Goal: Download file/media

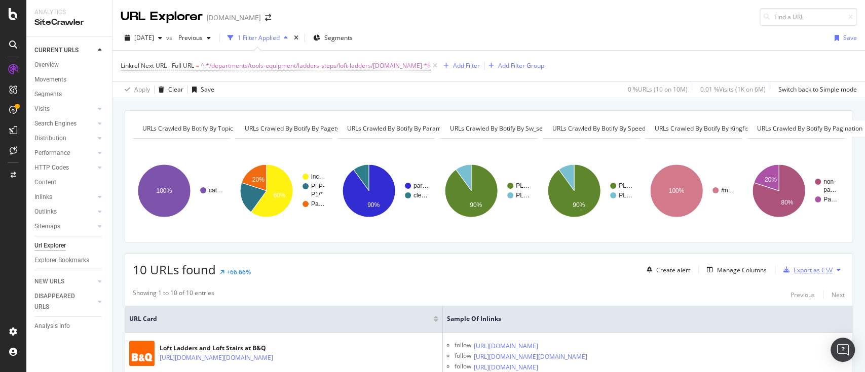
click at [819, 270] on div "Export as CSV" at bounding box center [812, 270] width 39 height 9
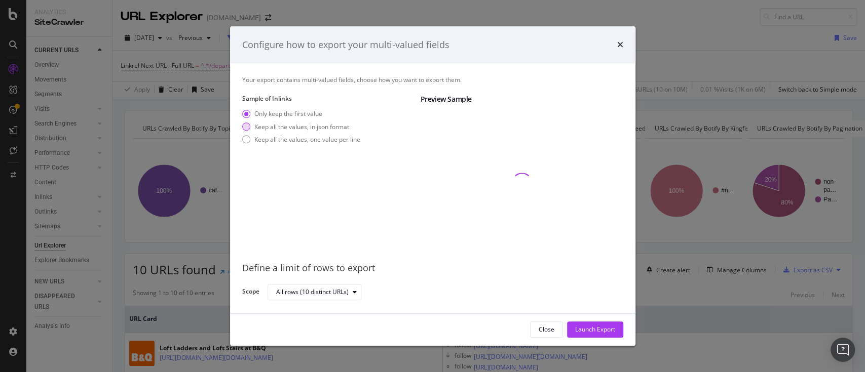
click at [313, 124] on div "Keep all the values, in json format" at bounding box center [301, 127] width 95 height 9
click at [314, 140] on div "Keep all the values, one value per line" at bounding box center [307, 139] width 106 height 9
click at [595, 330] on div "Launch Export" at bounding box center [595, 330] width 40 height 9
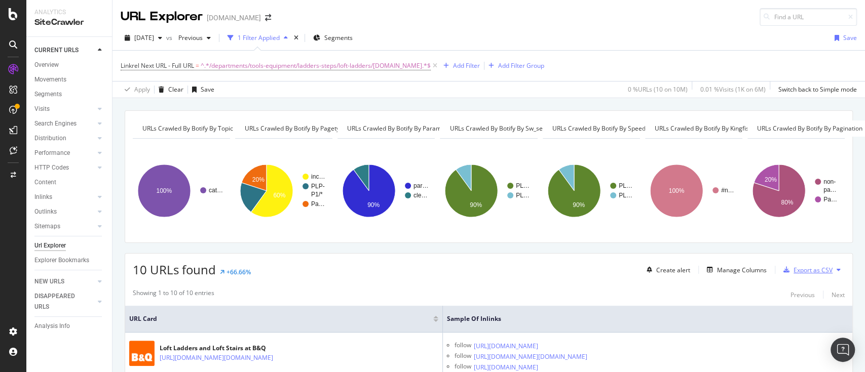
click at [813, 270] on div "Export as CSV" at bounding box center [812, 270] width 39 height 9
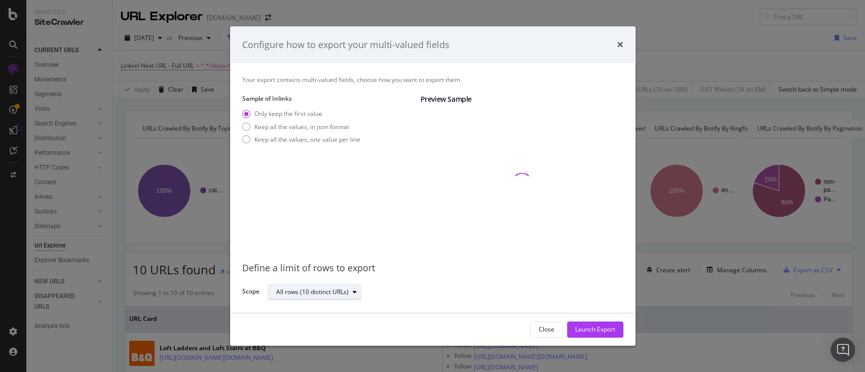
click at [331, 290] on div "All rows (10 distinct URLs)" at bounding box center [312, 292] width 72 height 6
click at [341, 290] on div "All rows (10 distinct URLs)" at bounding box center [312, 292] width 72 height 6
click at [310, 124] on div "Keep all the values, in json format" at bounding box center [301, 127] width 95 height 9
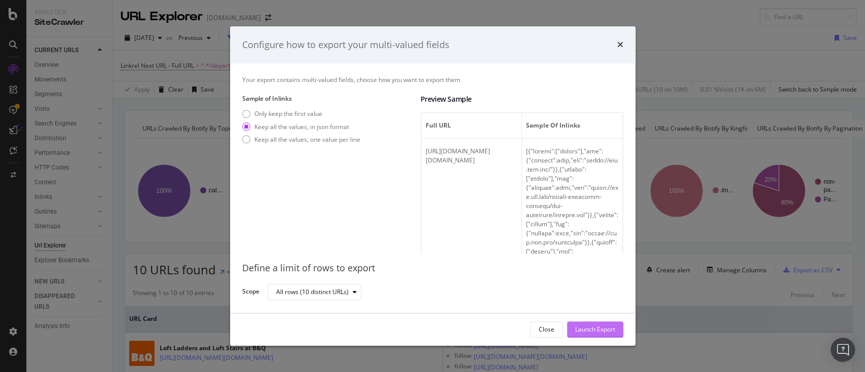
click at [582, 331] on div "Launch Export" at bounding box center [595, 330] width 40 height 9
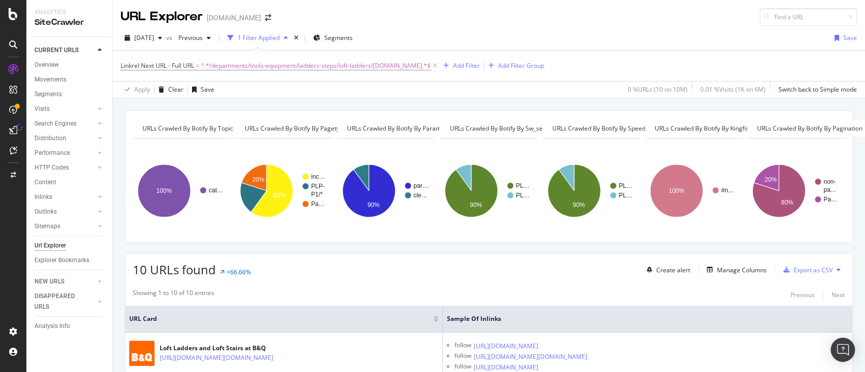
click at [372, 291] on div "Showing 1 to 10 of 10 entries Previous Next" at bounding box center [488, 295] width 727 height 12
click at [292, 69] on span "^.*/departments/tools-equipment/ladders-steps/loft-ladders/DIY637144.cat.*$" at bounding box center [316, 66] width 230 height 14
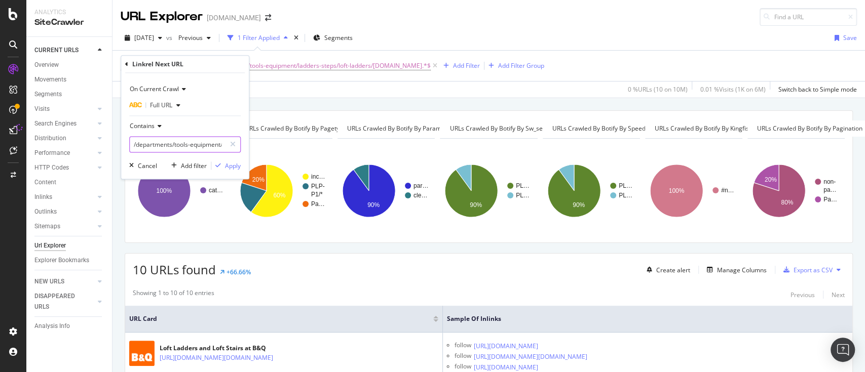
click at [186, 141] on input "/departments/tools-equipment/ladders-steps/loft-ladders/DIY637144.cat" at bounding box center [178, 144] width 96 height 16
paste input "work-platforms/DIY637211"
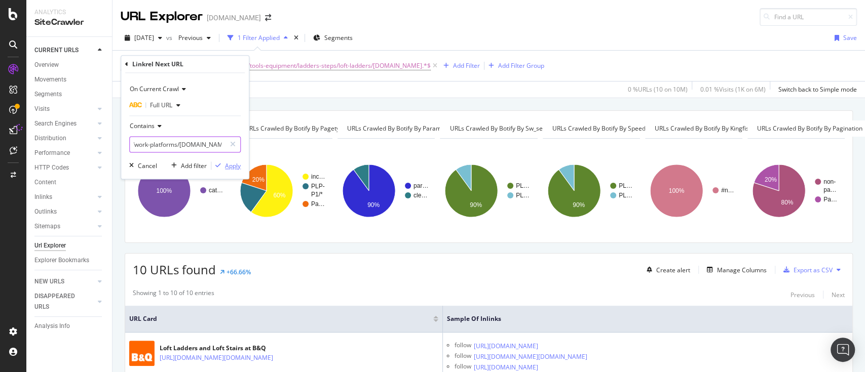
type input "/departments/tools-equipment/ladders-steps/work-platforms/DIY637211.cat"
click at [228, 168] on div "Apply" at bounding box center [233, 166] width 16 height 9
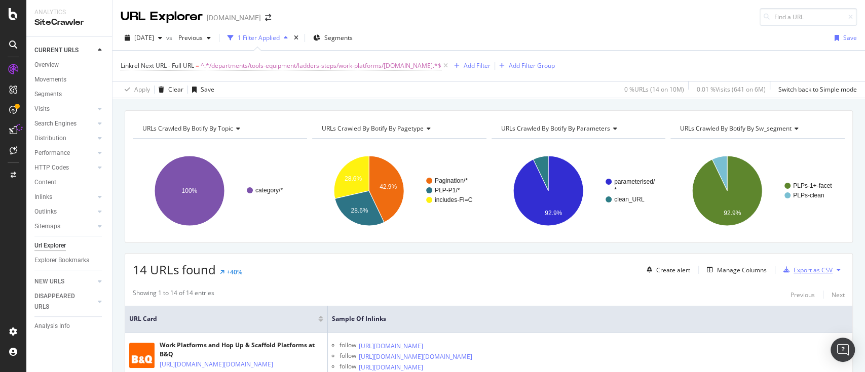
click at [800, 268] on div "Export as CSV" at bounding box center [812, 270] width 39 height 9
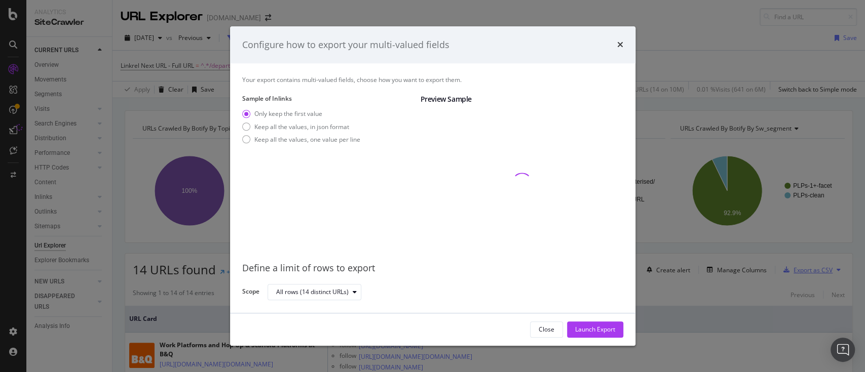
click at [800, 268] on div "Configure how to export your multi-valued fields Your export contains multi-val…" at bounding box center [432, 186] width 865 height 372
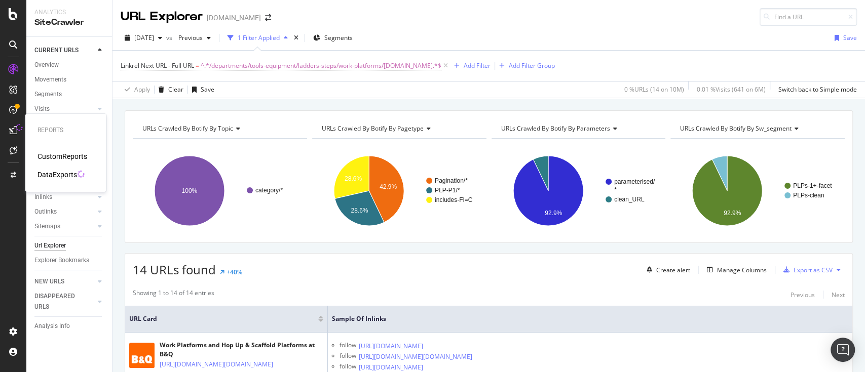
drag, startPoint x: 58, startPoint y: 172, endPoint x: 81, endPoint y: 180, distance: 24.2
click at [81, 180] on div "Reports CustomReports DataExports" at bounding box center [65, 153] width 73 height 74
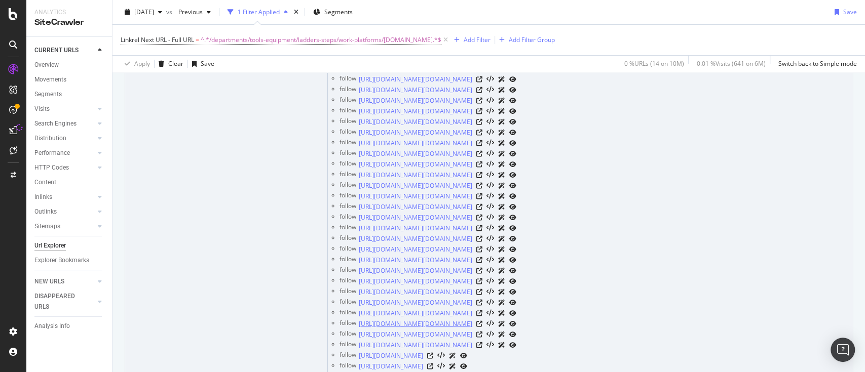
scroll to position [2576, 0]
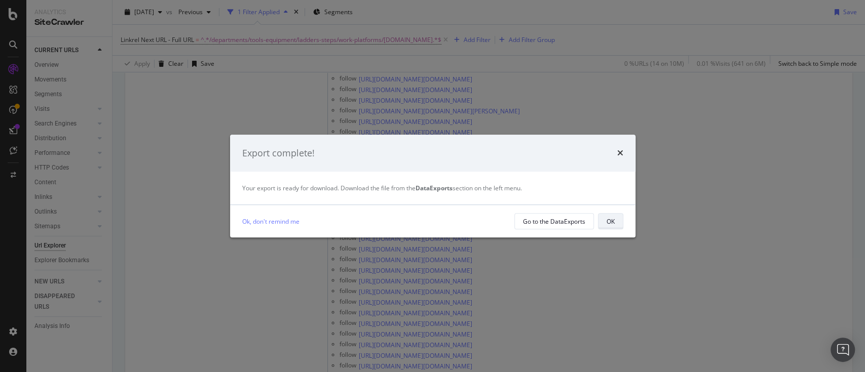
click at [608, 222] on div "OK" at bounding box center [610, 221] width 8 height 9
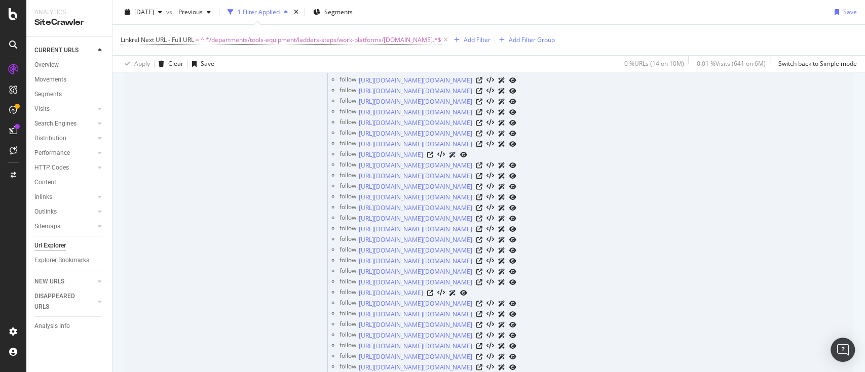
scroll to position [0, 0]
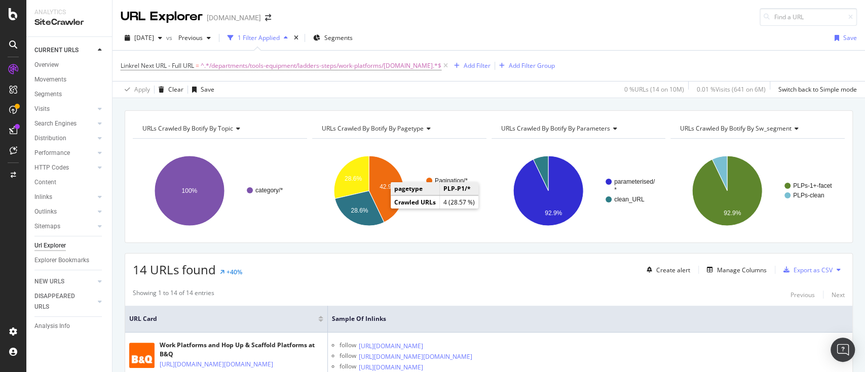
drag, startPoint x: 260, startPoint y: 63, endPoint x: 252, endPoint y: 110, distance: 48.4
click at [260, 63] on span "^.*/departments/tools-equipment/ladders-steps/work-platforms/DIY637211.cat.*$" at bounding box center [321, 66] width 241 height 14
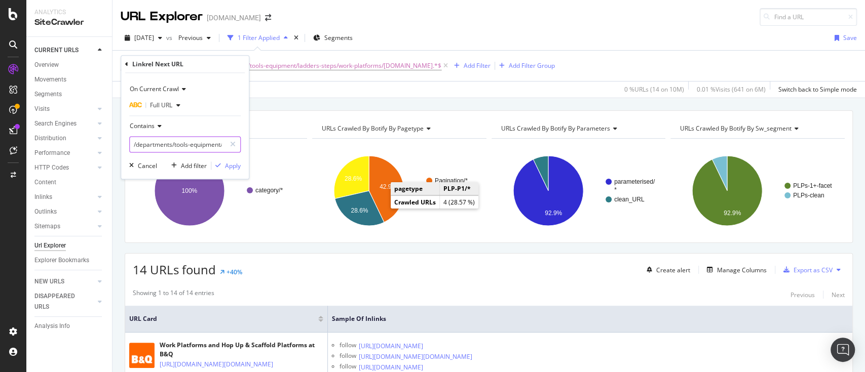
click at [176, 143] on input "/departments/tools-equipment/ladders-steps/work-platforms/DIY637211.cat" at bounding box center [178, 144] width 96 height 16
paste input "power-tools/screwdrivers/DIY638616"
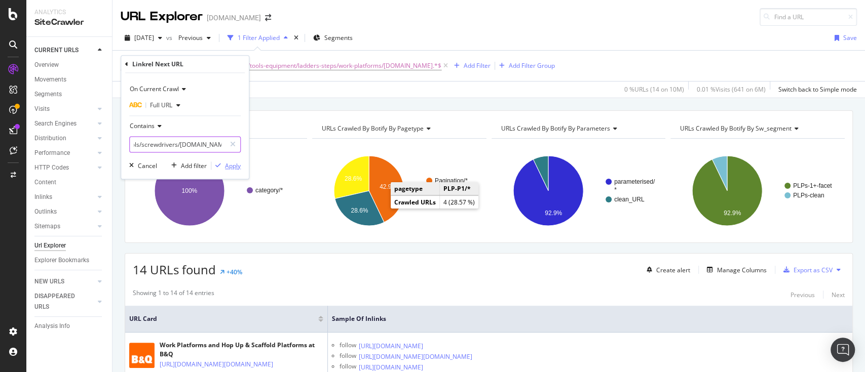
type input "/departments/tools-equipment/power-tools/screwdrivers/DIY638616.cat"
click at [230, 163] on div "Apply" at bounding box center [233, 166] width 16 height 9
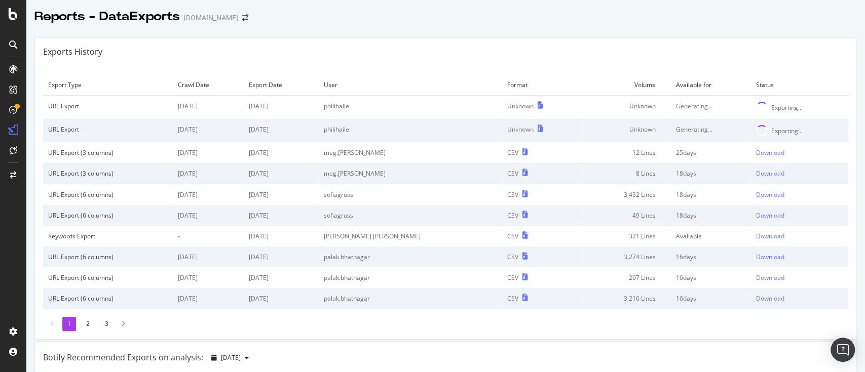
click at [756, 105] on div "Download" at bounding box center [770, 106] width 28 height 9
